Goal: Task Accomplishment & Management: Use online tool/utility

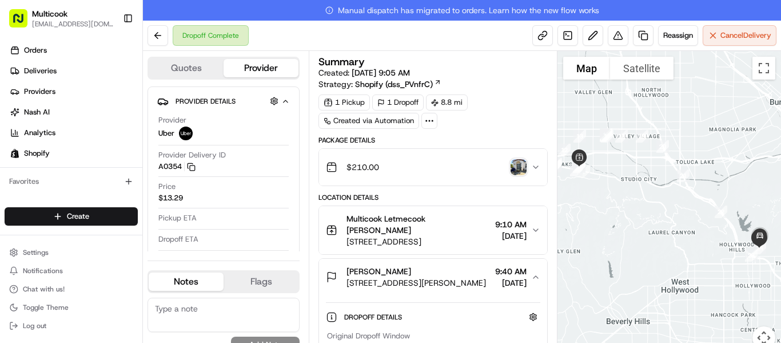
click at [517, 169] on img "button" at bounding box center [519, 167] width 16 height 16
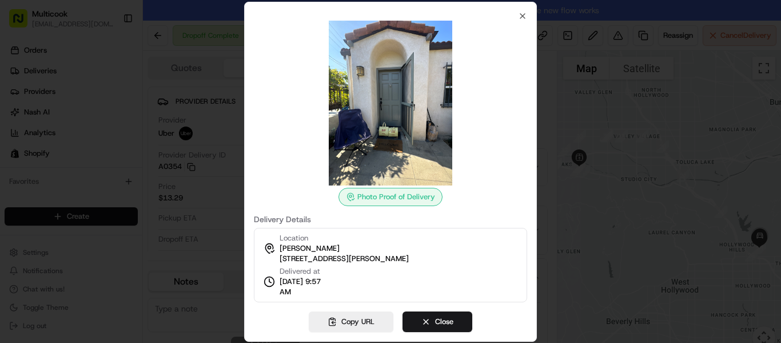
click at [521, 21] on div at bounding box center [390, 103] width 273 height 165
click at [521, 15] on icon "button" at bounding box center [522, 15] width 9 height 9
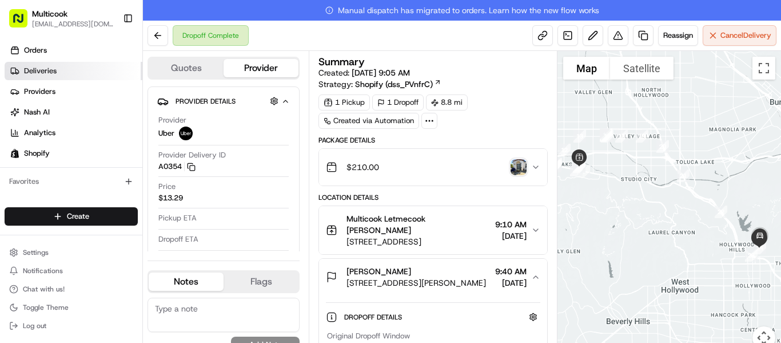
click at [60, 77] on link "Deliveries" at bounding box center [74, 71] width 138 height 18
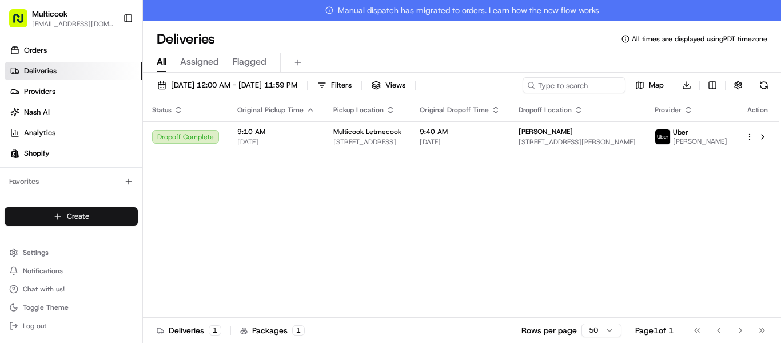
click at [54, 216] on html "Multicook [EMAIL_ADDRESS][DOMAIN_NAME] Toggle Sidebar Orders Deliveries Provide…" at bounding box center [390, 171] width 781 height 343
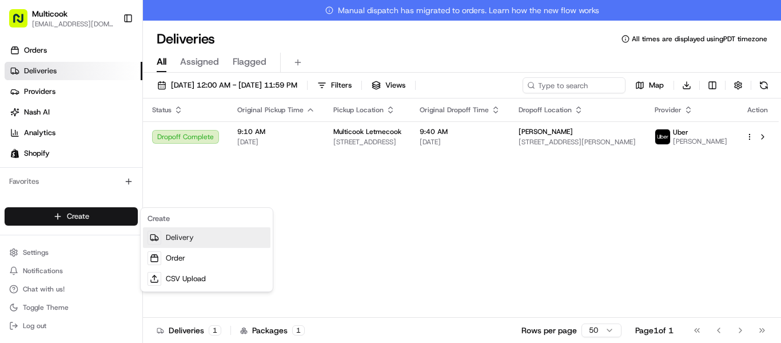
click at [164, 242] on link "Delivery" at bounding box center [207, 237] width 128 height 21
